Goal: Use online tool/utility: Use online tool/utility

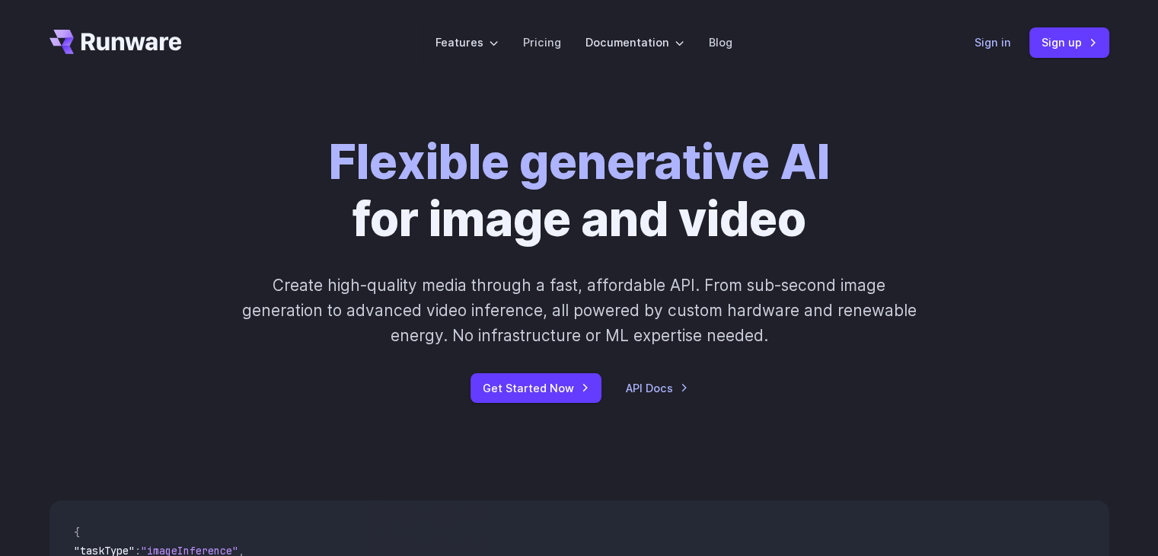
click at [1001, 34] on link "Sign in" at bounding box center [993, 43] width 37 height 18
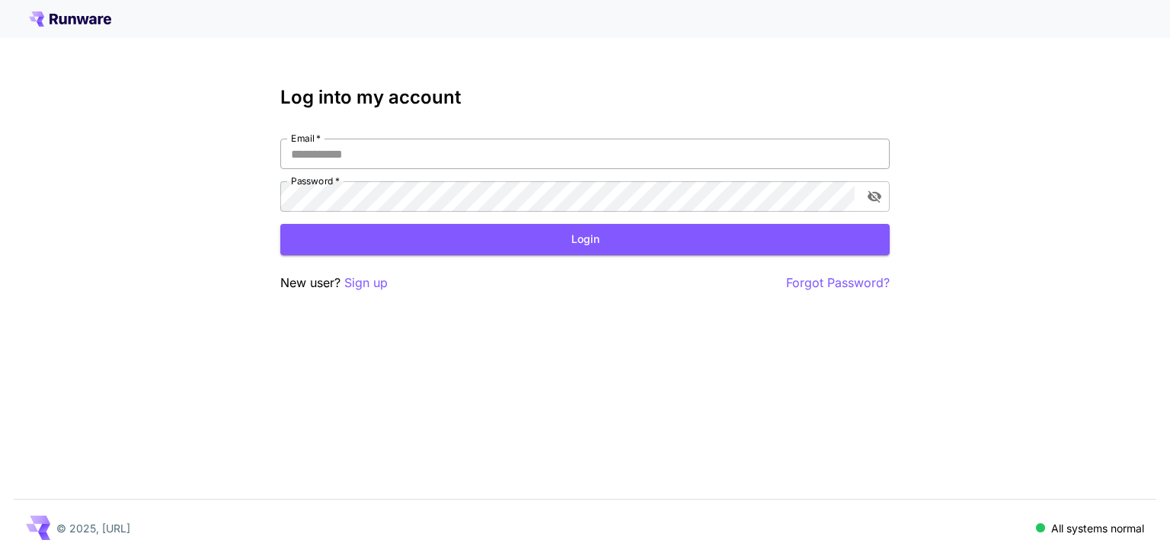
click at [481, 168] on input "Email   *" at bounding box center [584, 154] width 609 height 30
type input "**********"
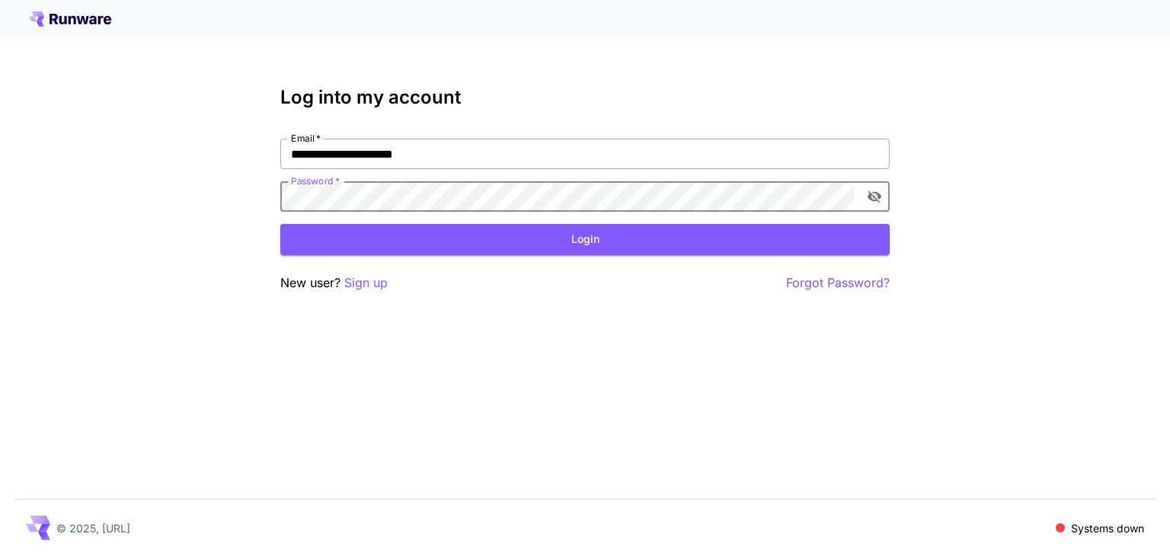
click button "Login" at bounding box center [584, 239] width 609 height 31
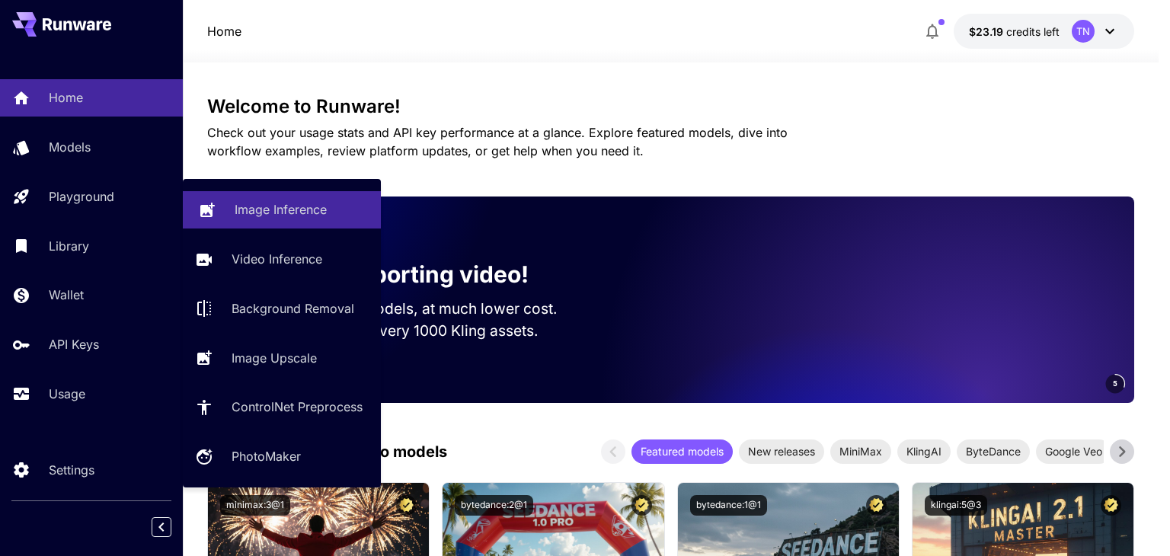
click at [222, 203] on link "Image Inference" at bounding box center [282, 209] width 198 height 37
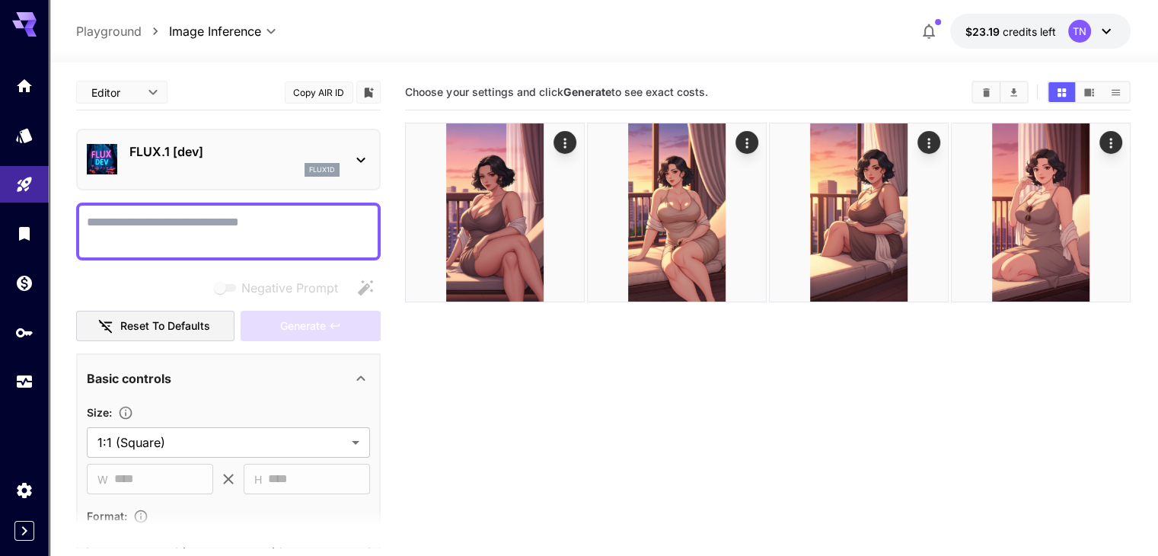
click at [215, 149] on p "FLUX.1 [dev]" at bounding box center [234, 151] width 210 height 18
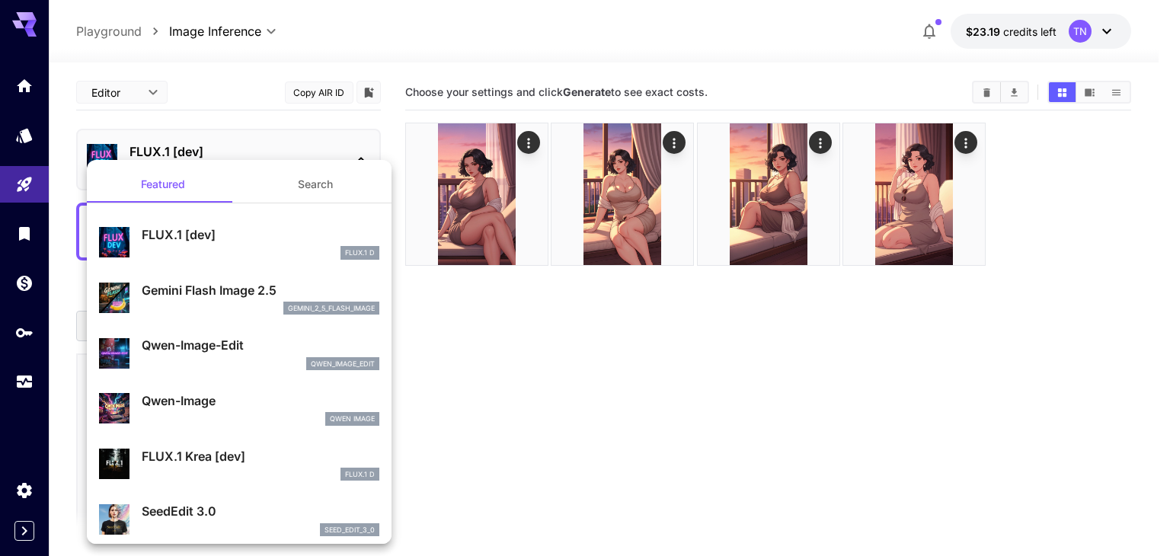
click at [215, 149] on div at bounding box center [585, 278] width 1170 height 556
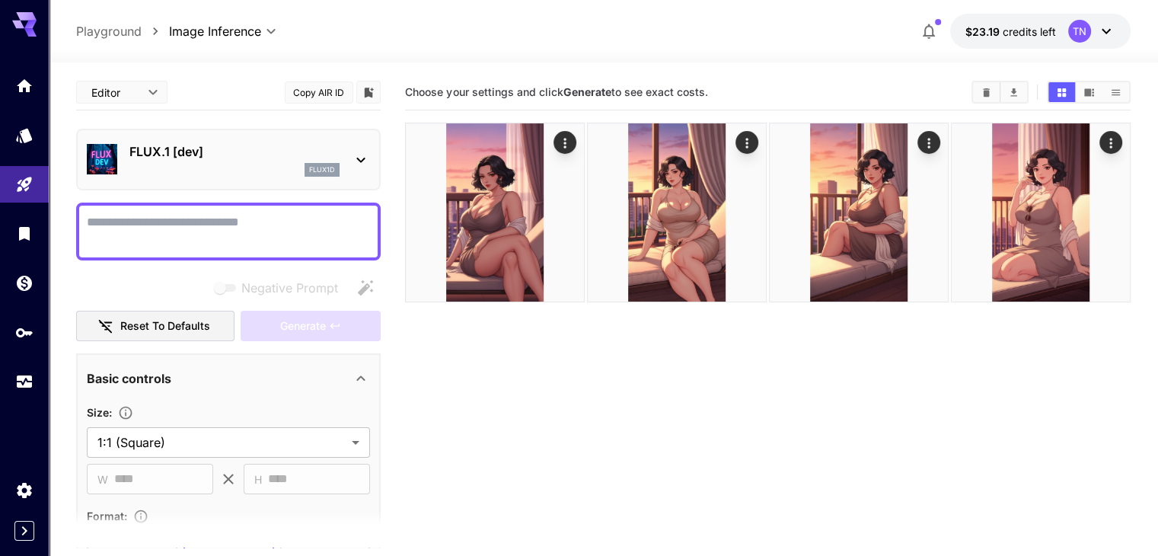
click at [195, 218] on textarea "Negative Prompt" at bounding box center [228, 231] width 283 height 37
click at [104, 265] on div "Image Inference Video Inference Background Removal Image Upscale ControlNet Pre…" at bounding box center [123, 254] width 149 height 160
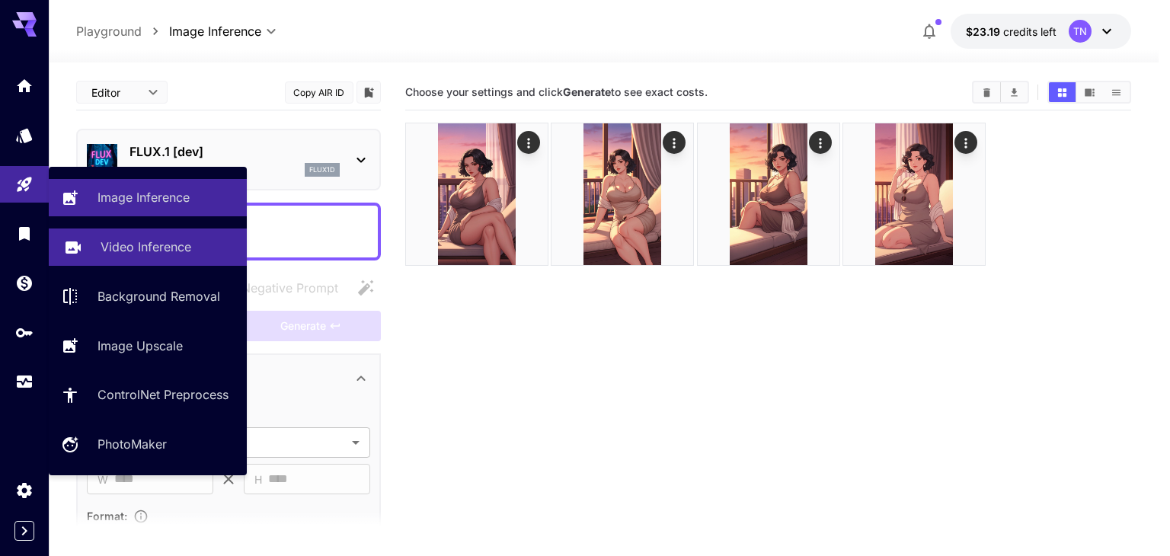
click at [101, 234] on link "Video Inference" at bounding box center [148, 246] width 198 height 37
type input "**********"
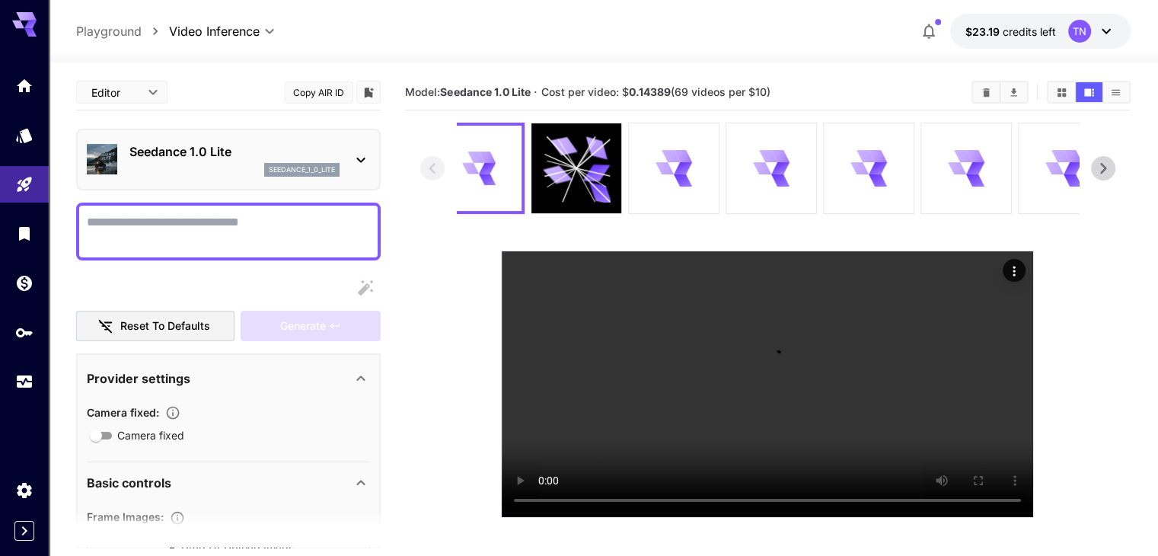
scroll to position [609, 0]
